Goal: Task Accomplishment & Management: Use online tool/utility

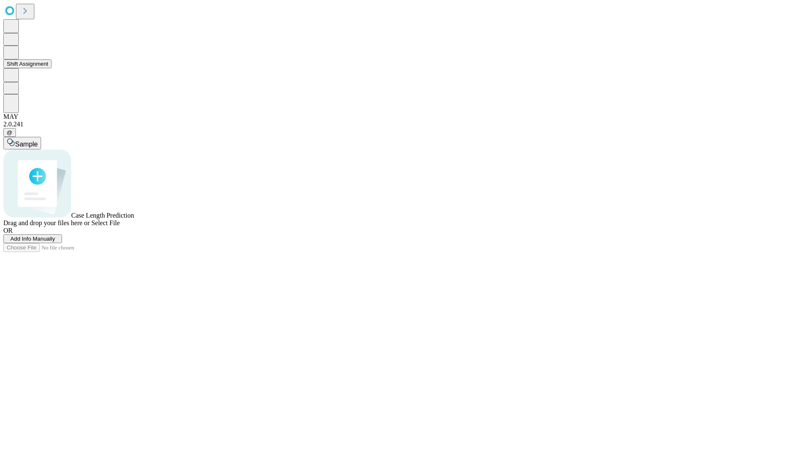
click at [52, 68] on button "Shift Assignment" at bounding box center [27, 63] width 48 height 9
